Goal: Transaction & Acquisition: Download file/media

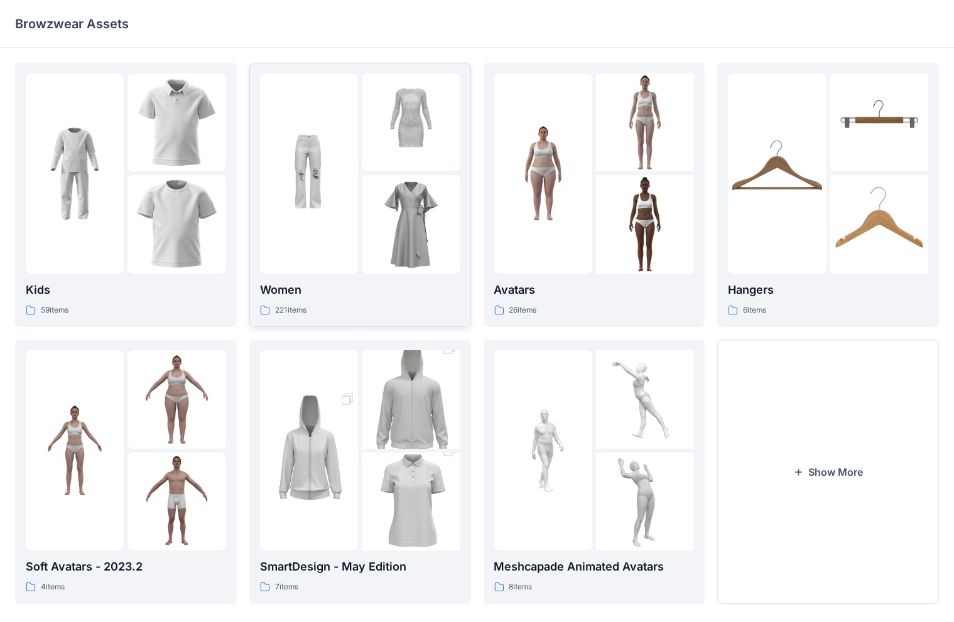
click at [350, 217] on img at bounding box center [309, 173] width 98 height 98
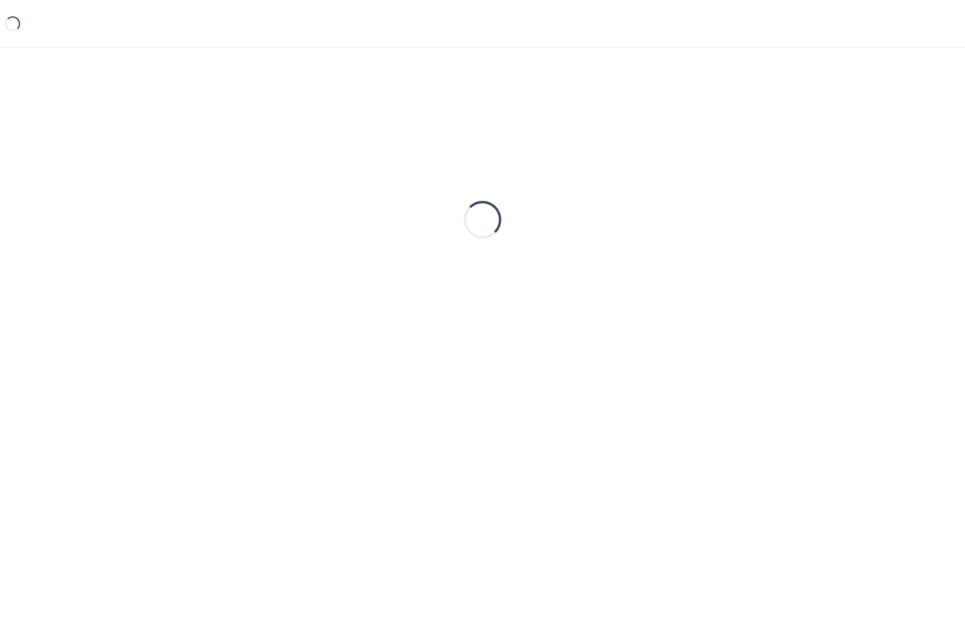
click at [350, 217] on div "Loading..." at bounding box center [482, 220] width 934 height 314
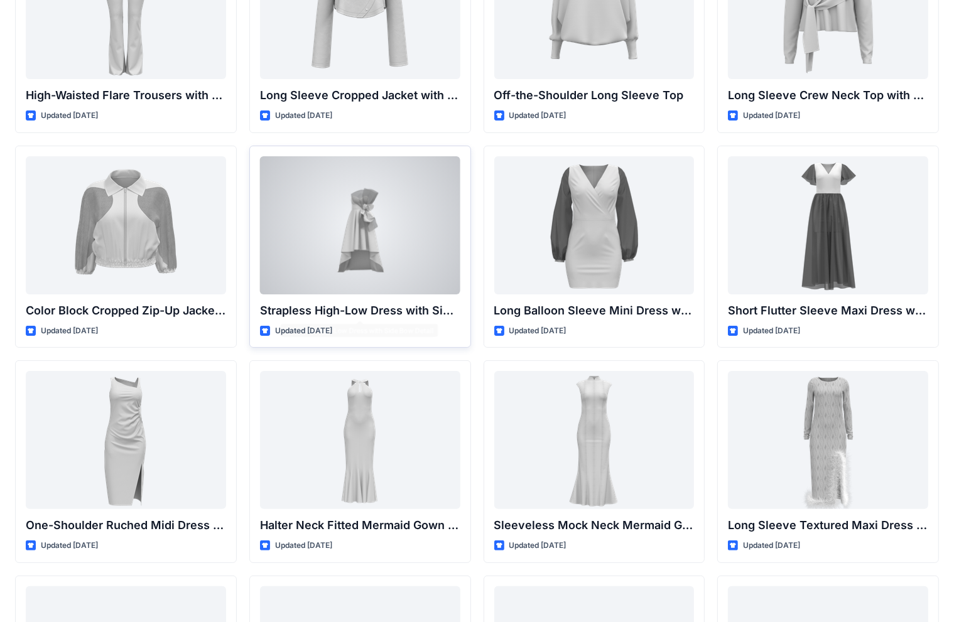
scroll to position [7, 0]
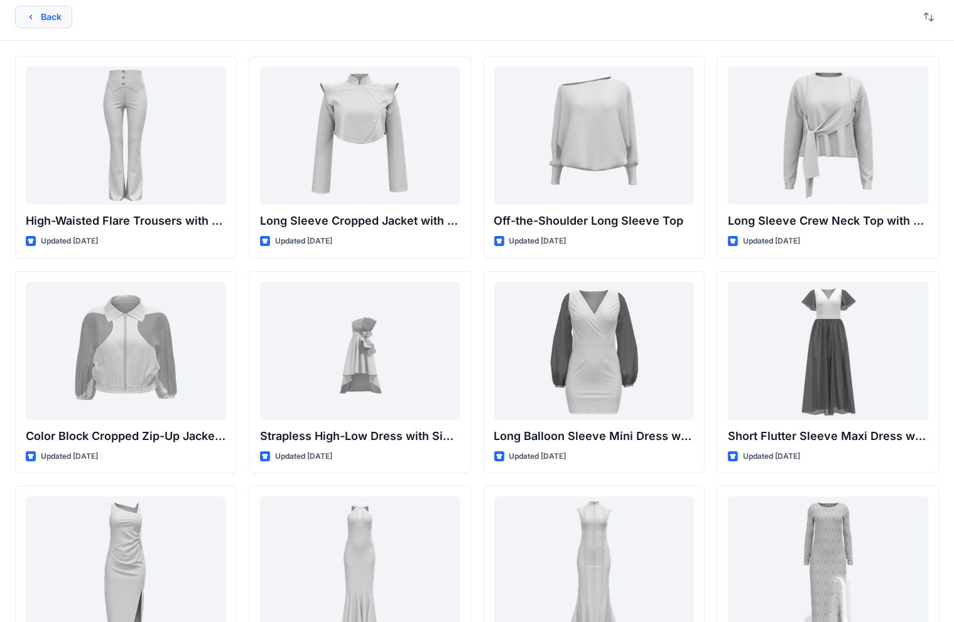
click at [37, 13] on button "Back" at bounding box center [43, 17] width 57 height 23
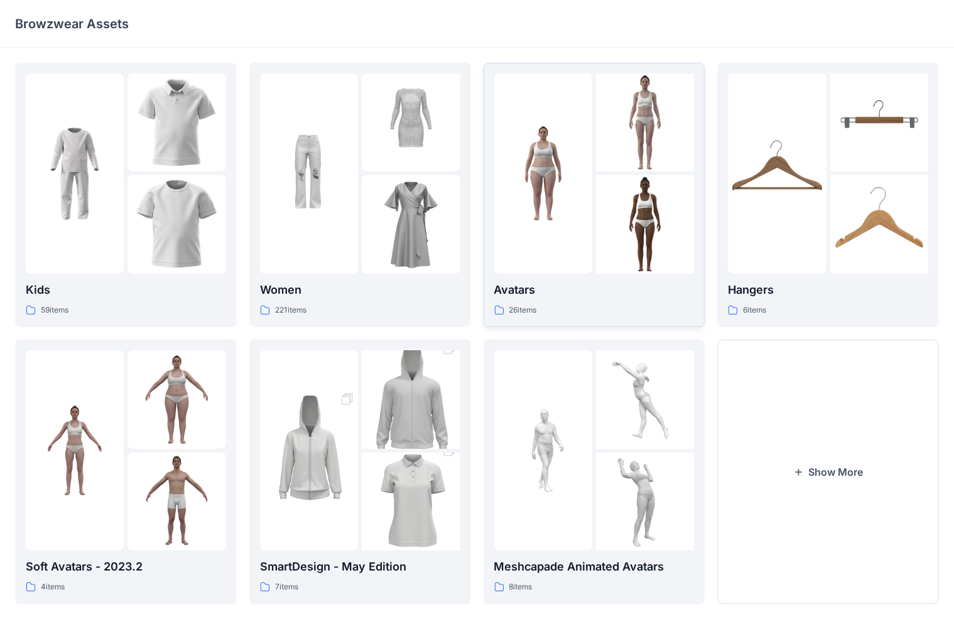
click at [571, 220] on img at bounding box center [543, 173] width 98 height 98
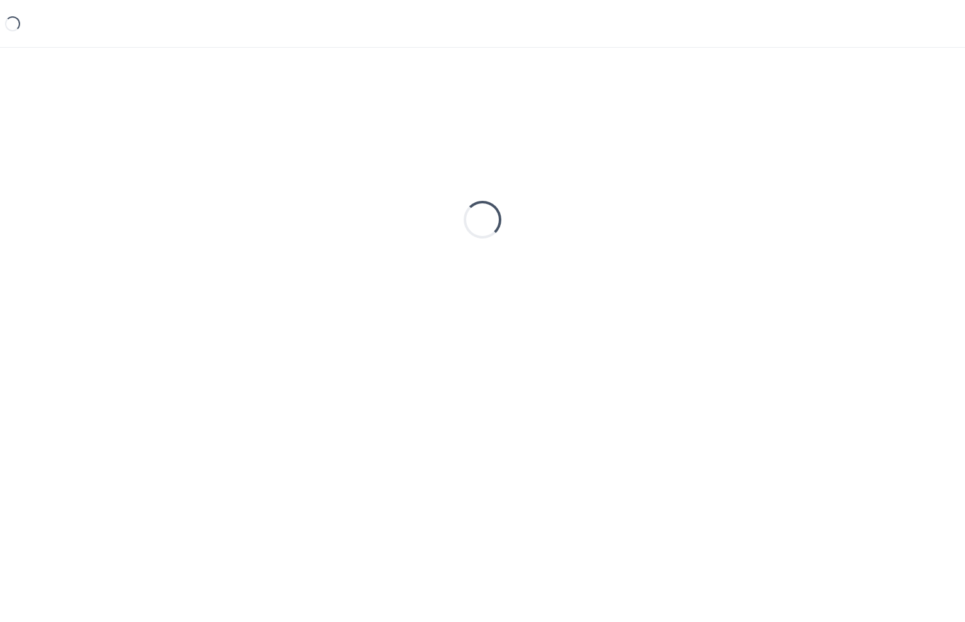
click at [571, 220] on div "Loading..." at bounding box center [482, 220] width 934 height 314
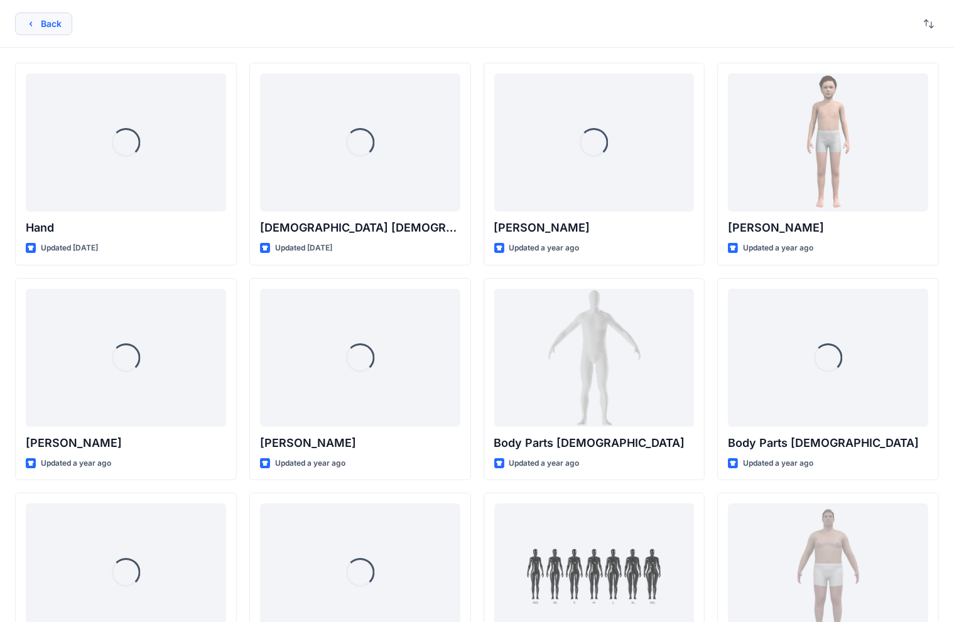
click at [30, 25] on icon "button" at bounding box center [31, 24] width 10 height 10
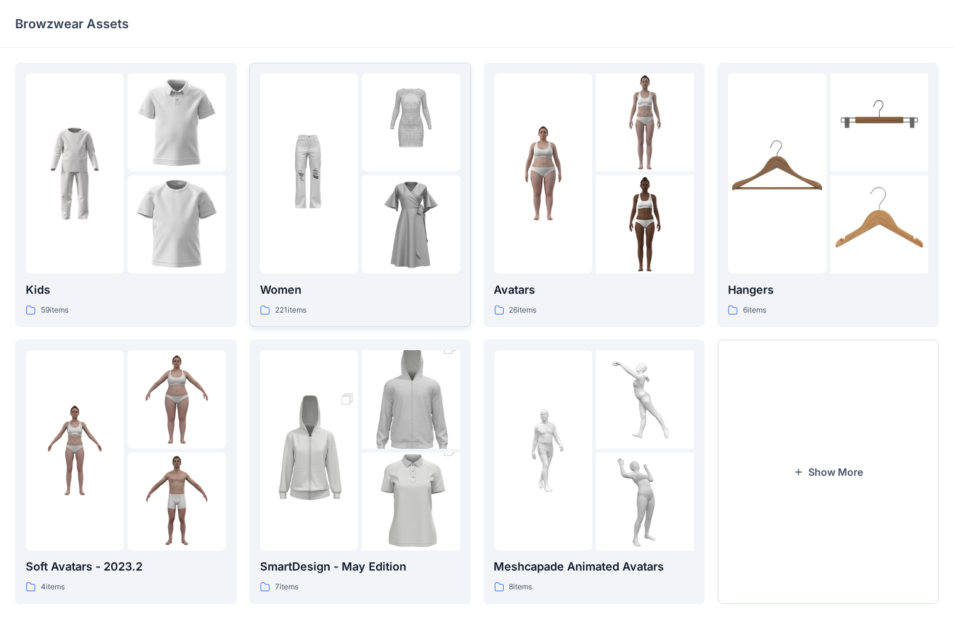
click at [340, 157] on img at bounding box center [309, 173] width 98 height 98
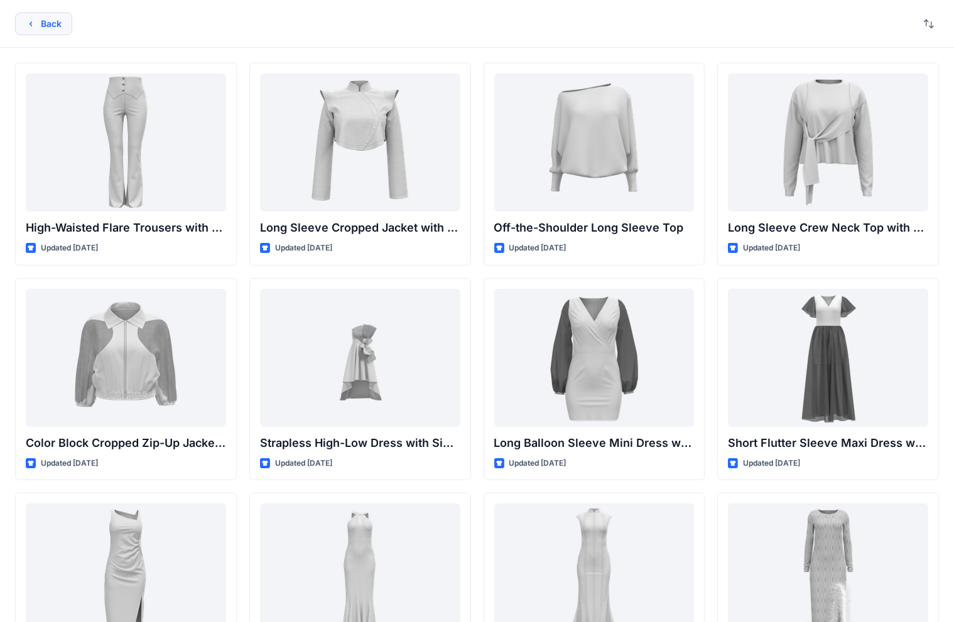
click at [56, 31] on button "Back" at bounding box center [43, 24] width 57 height 23
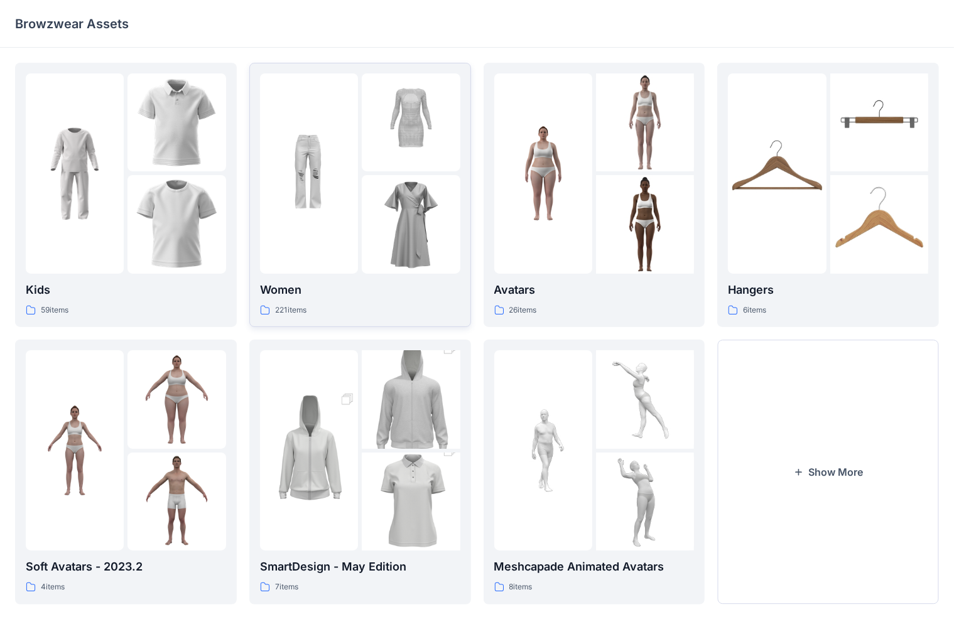
scroll to position [17, 0]
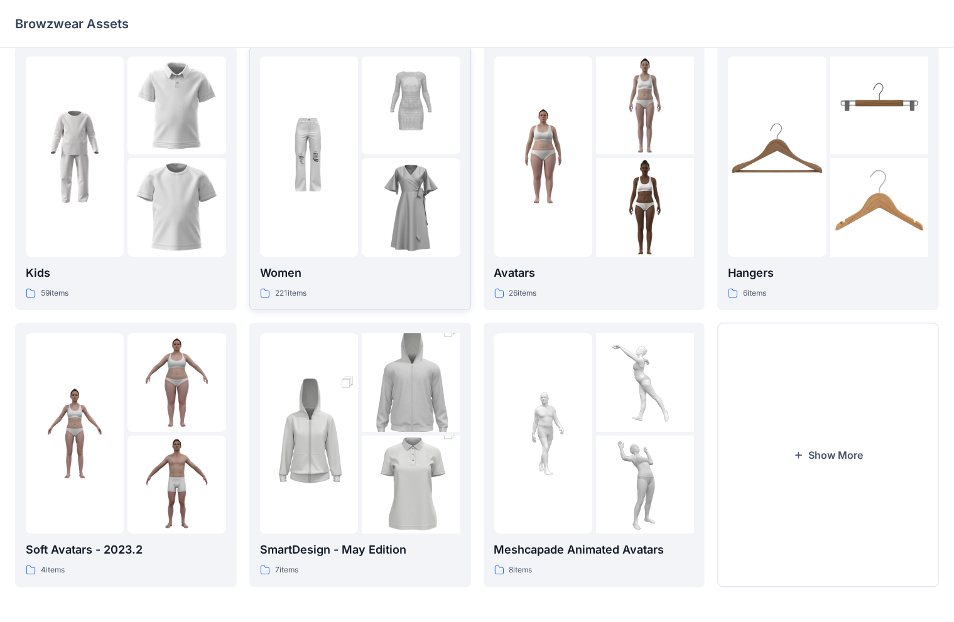
click at [341, 223] on div at bounding box center [309, 157] width 98 height 200
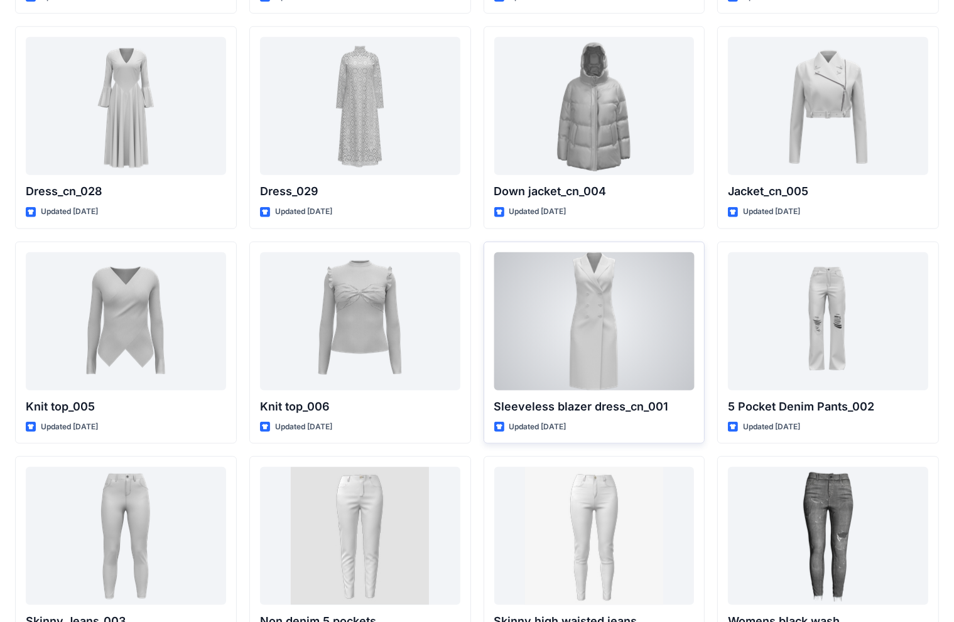
scroll to position [6185, 0]
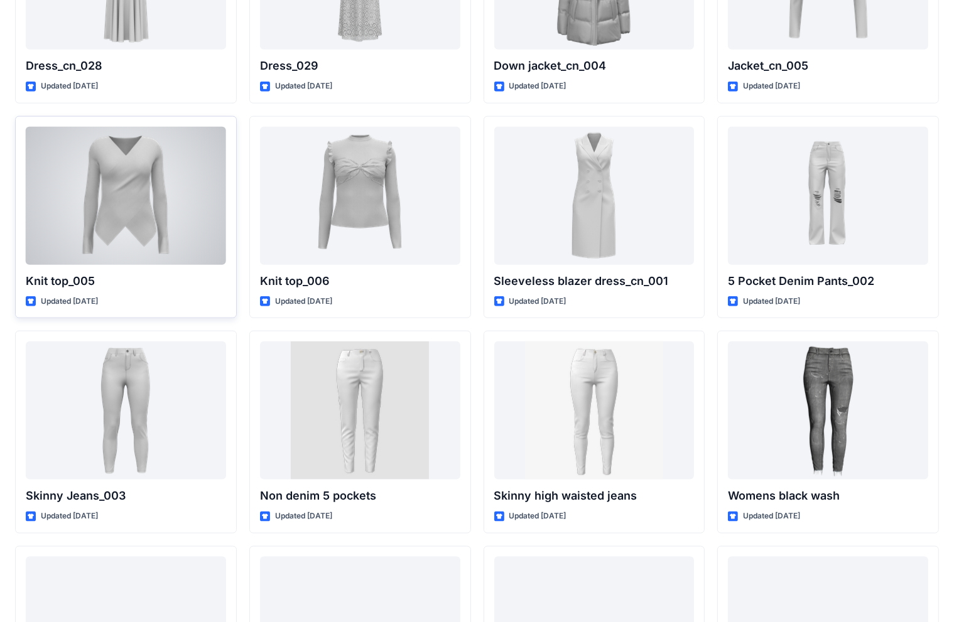
click at [102, 200] on div at bounding box center [126, 196] width 200 height 138
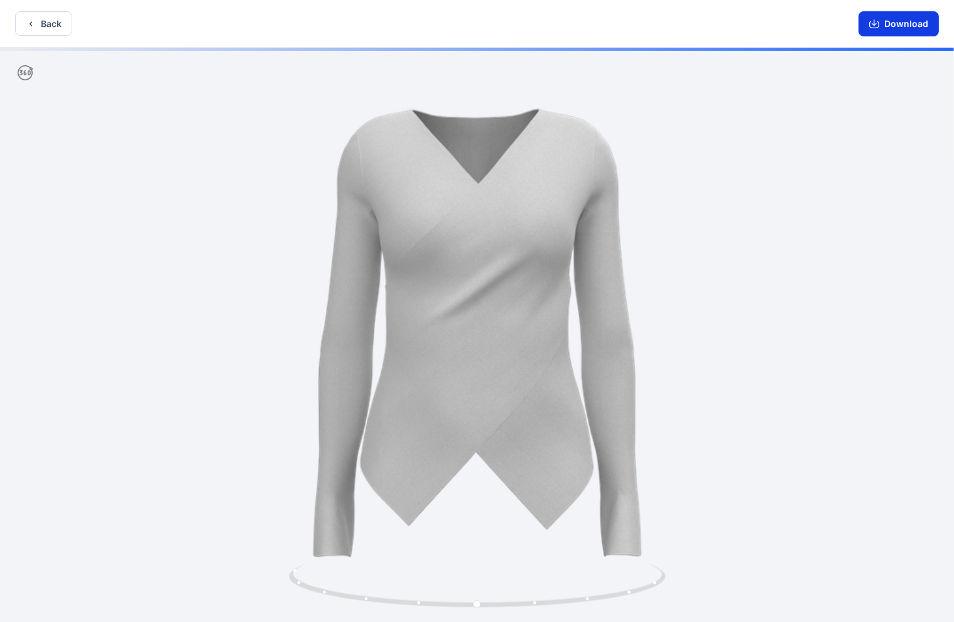
click at [627, 28] on button "Download" at bounding box center [899, 23] width 80 height 25
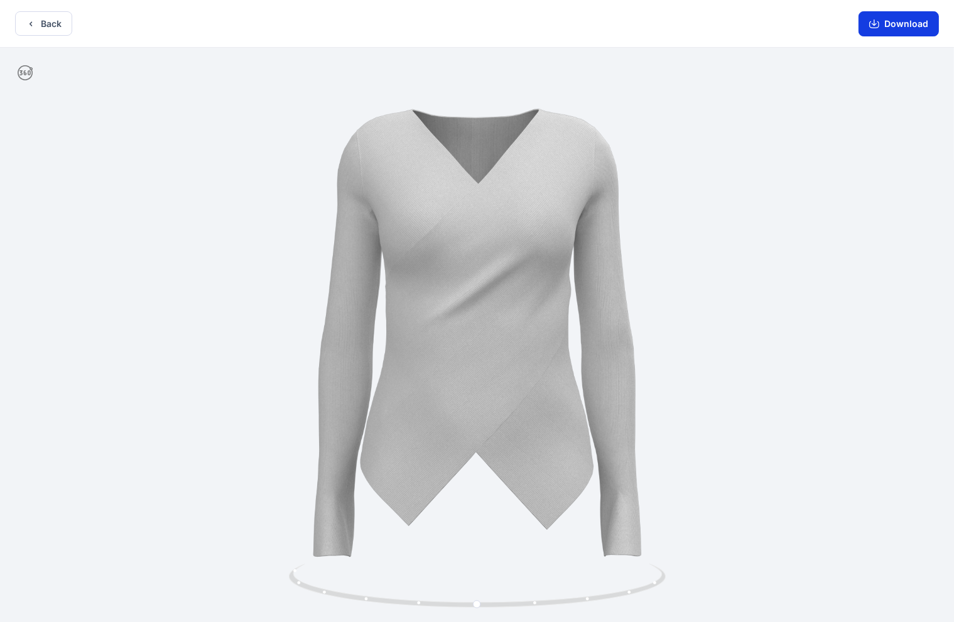
click at [627, 28] on button "Download" at bounding box center [899, 23] width 80 height 25
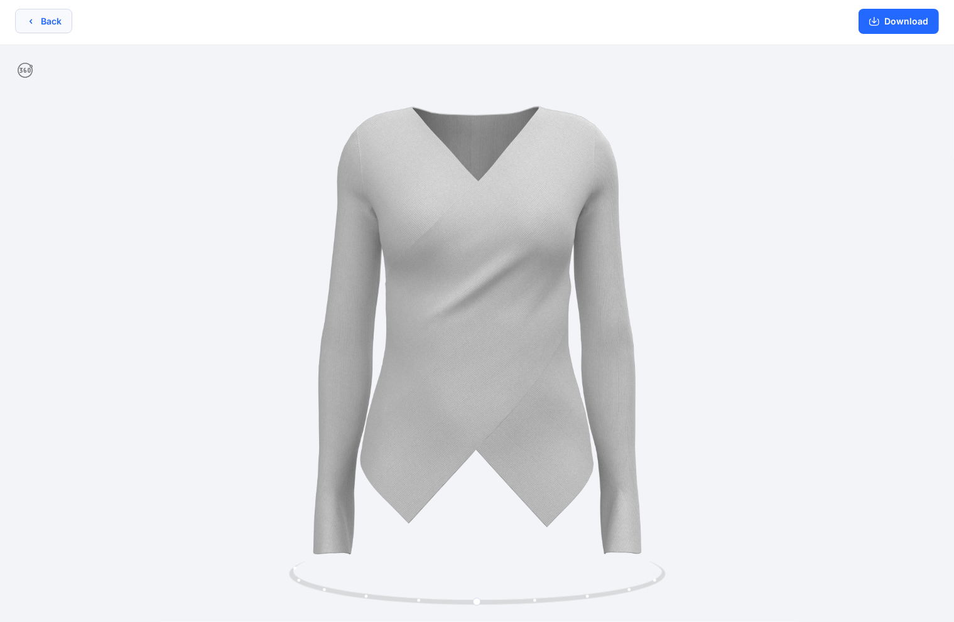
click at [39, 27] on button "Back" at bounding box center [43, 21] width 57 height 24
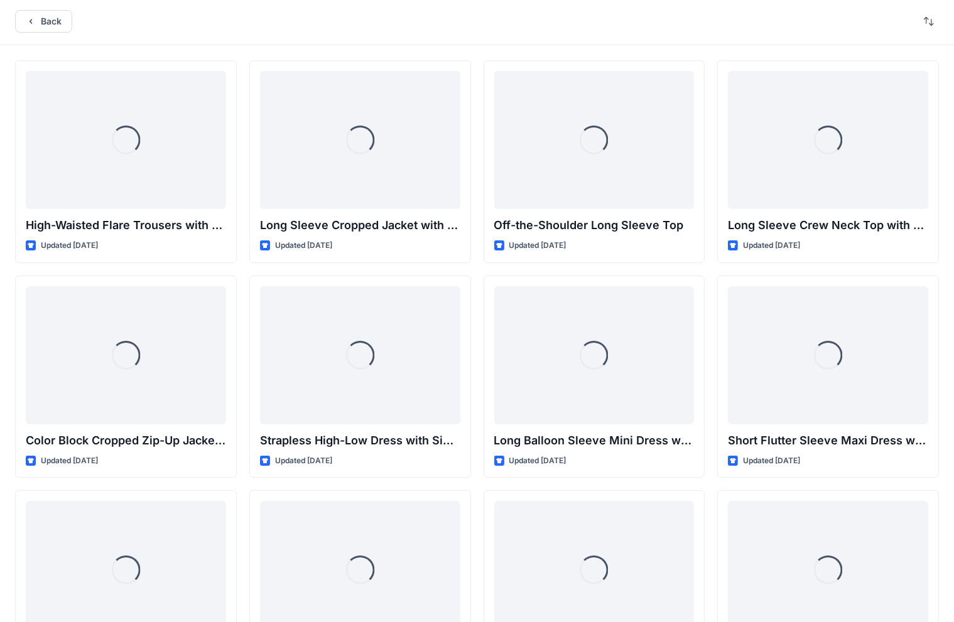
scroll to position [6185, 0]
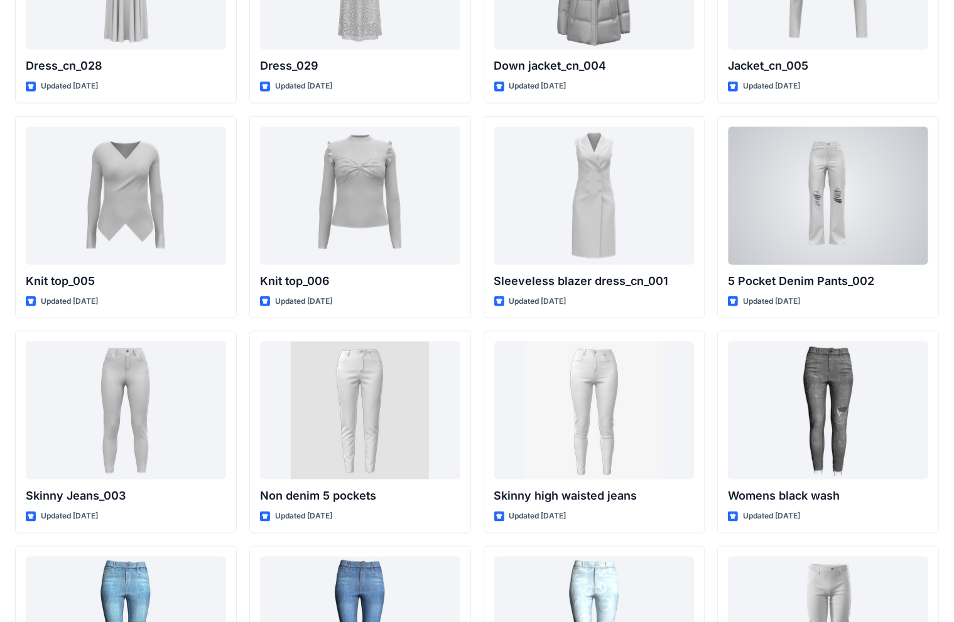
click at [627, 193] on div at bounding box center [828, 196] width 200 height 138
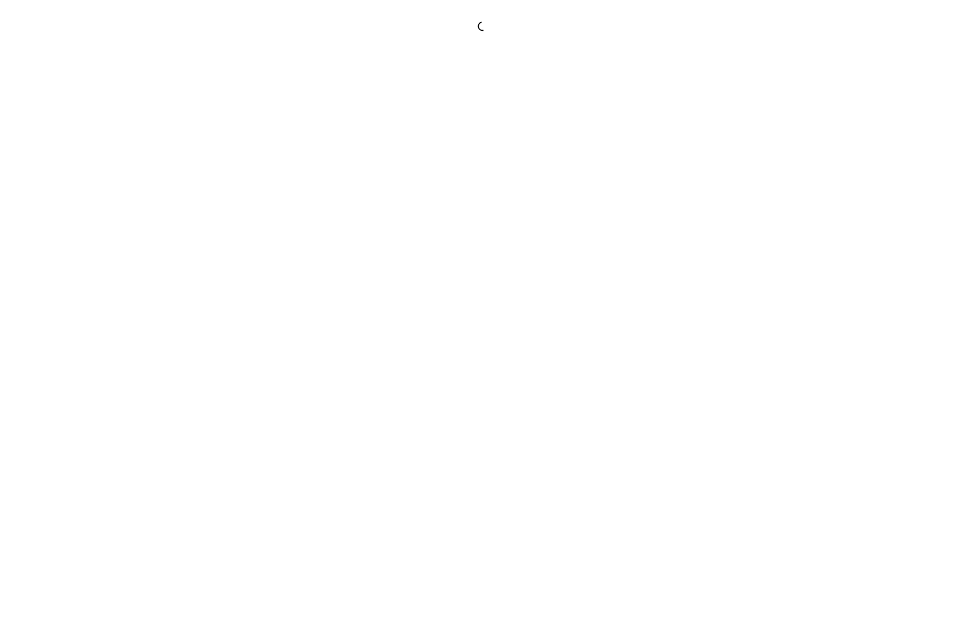
click at [627, 193] on div at bounding box center [482, 311] width 965 height 622
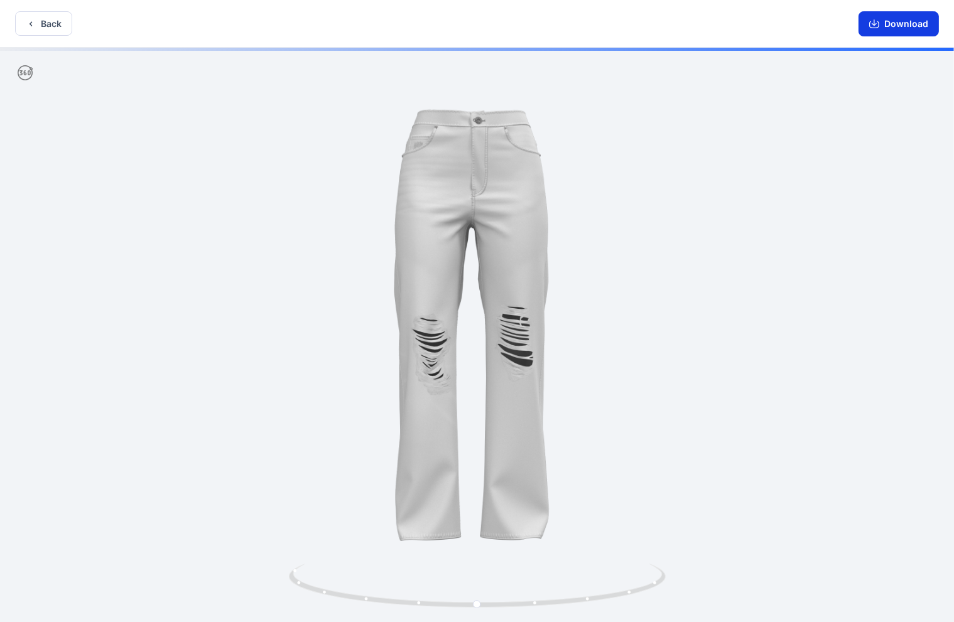
click at [627, 19] on button "Download" at bounding box center [899, 23] width 80 height 25
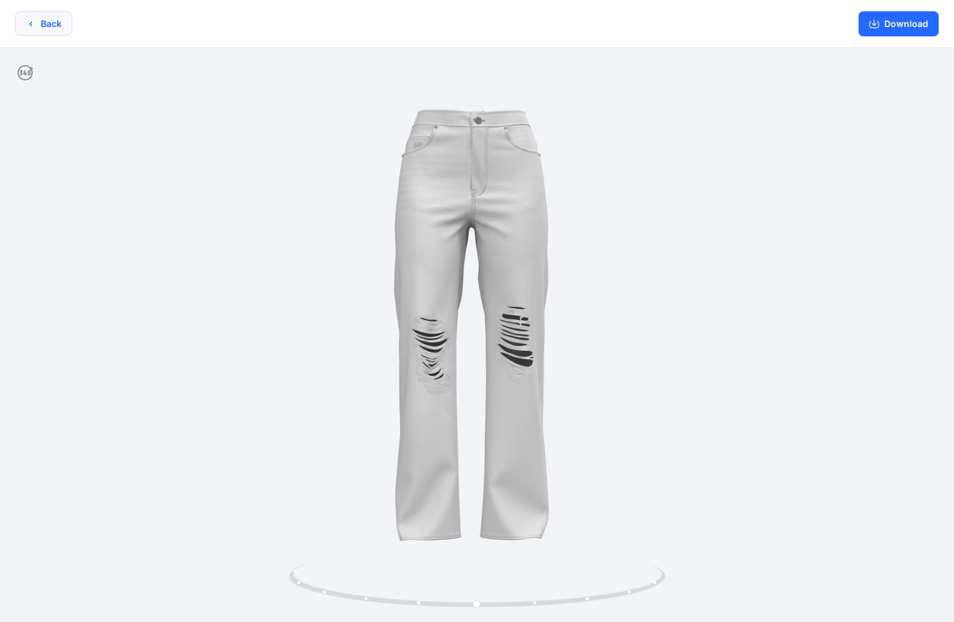
click at [57, 23] on button "Back" at bounding box center [43, 23] width 57 height 24
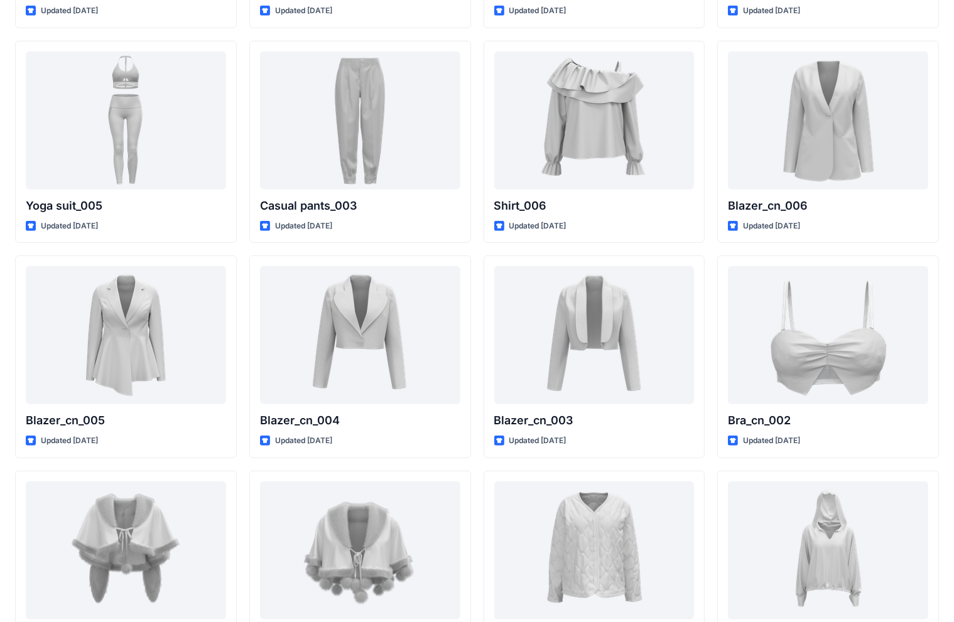
scroll to position [5424, 0]
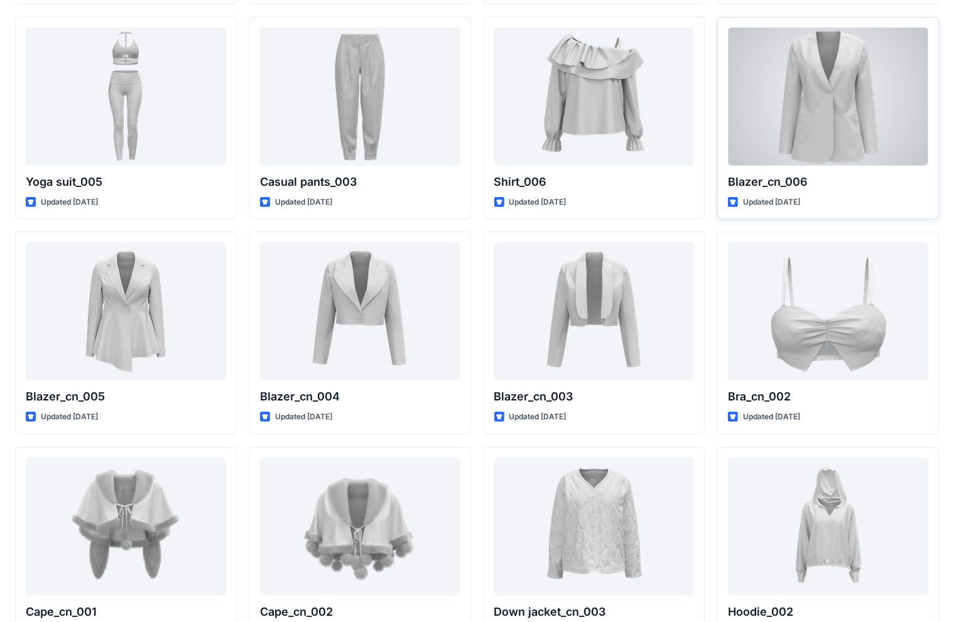
click at [627, 116] on div at bounding box center [828, 97] width 200 height 138
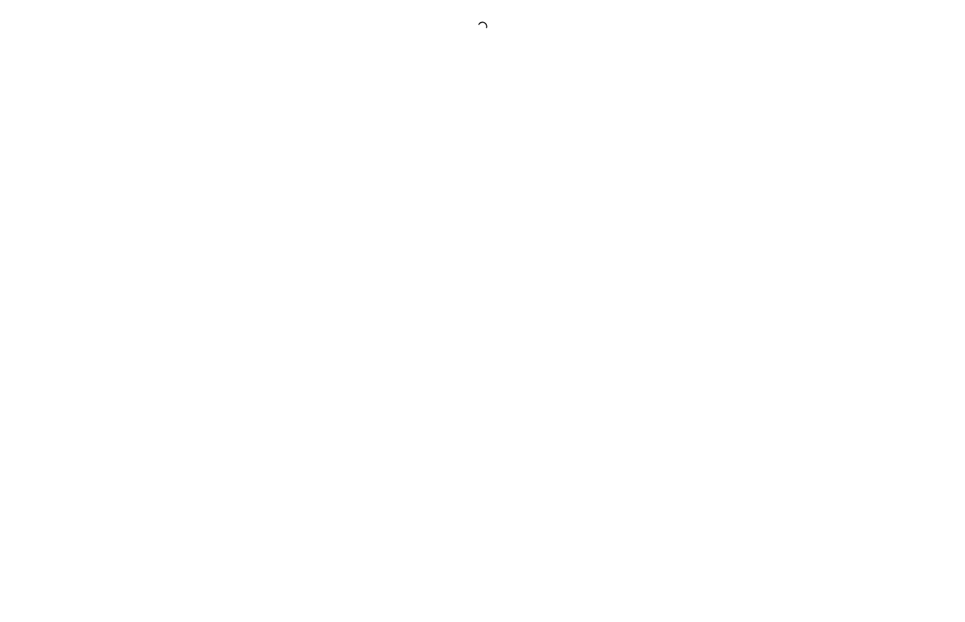
click at [627, 116] on div at bounding box center [482, 311] width 965 height 622
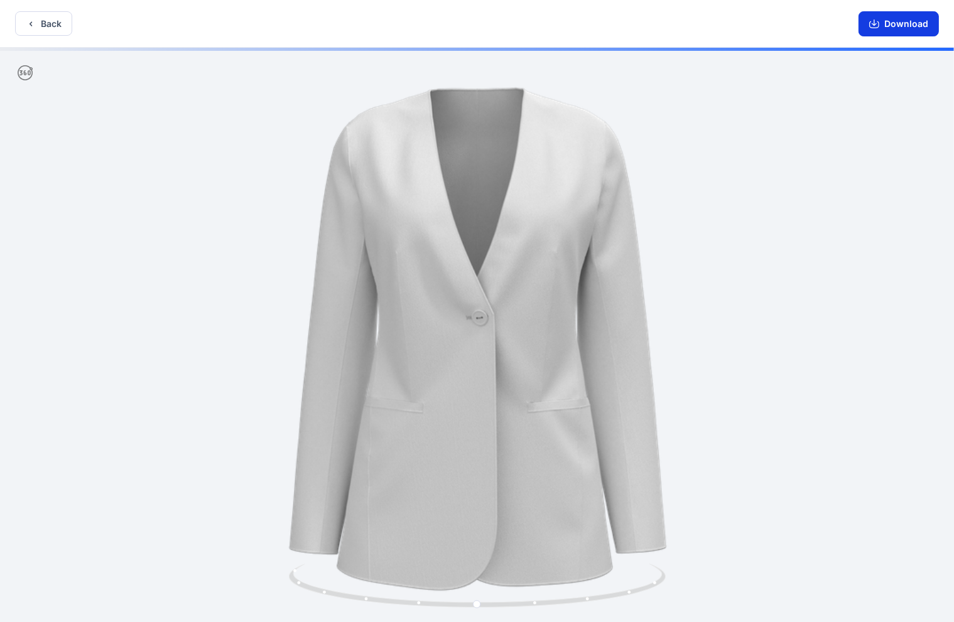
click at [627, 28] on button "Download" at bounding box center [899, 23] width 80 height 25
click at [627, 21] on button "Download" at bounding box center [899, 23] width 80 height 25
click at [47, 18] on button "Back" at bounding box center [43, 23] width 57 height 24
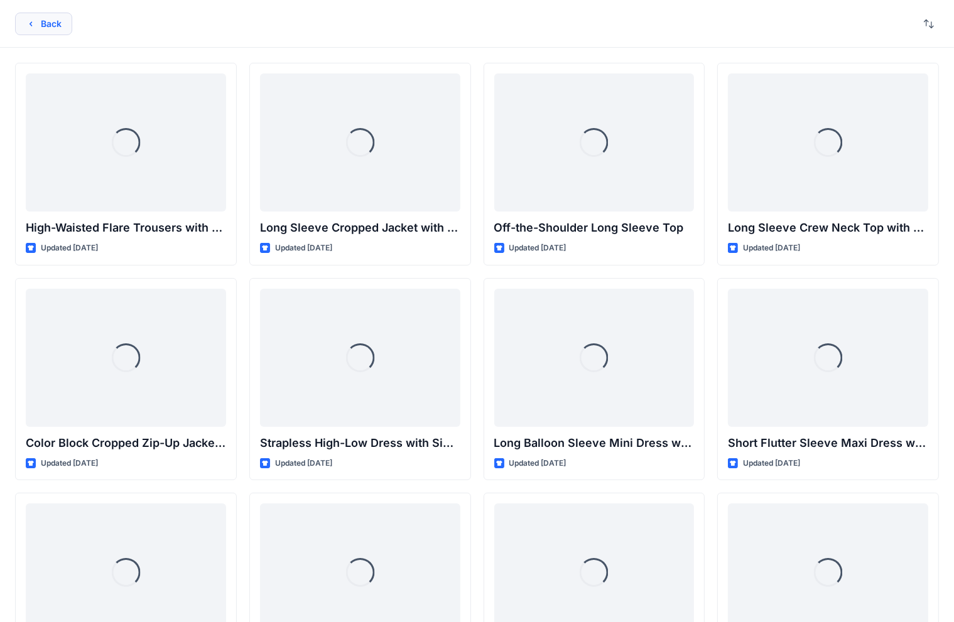
click at [38, 26] on button "Back" at bounding box center [43, 24] width 57 height 23
